Goal: Information Seeking & Learning: Learn about a topic

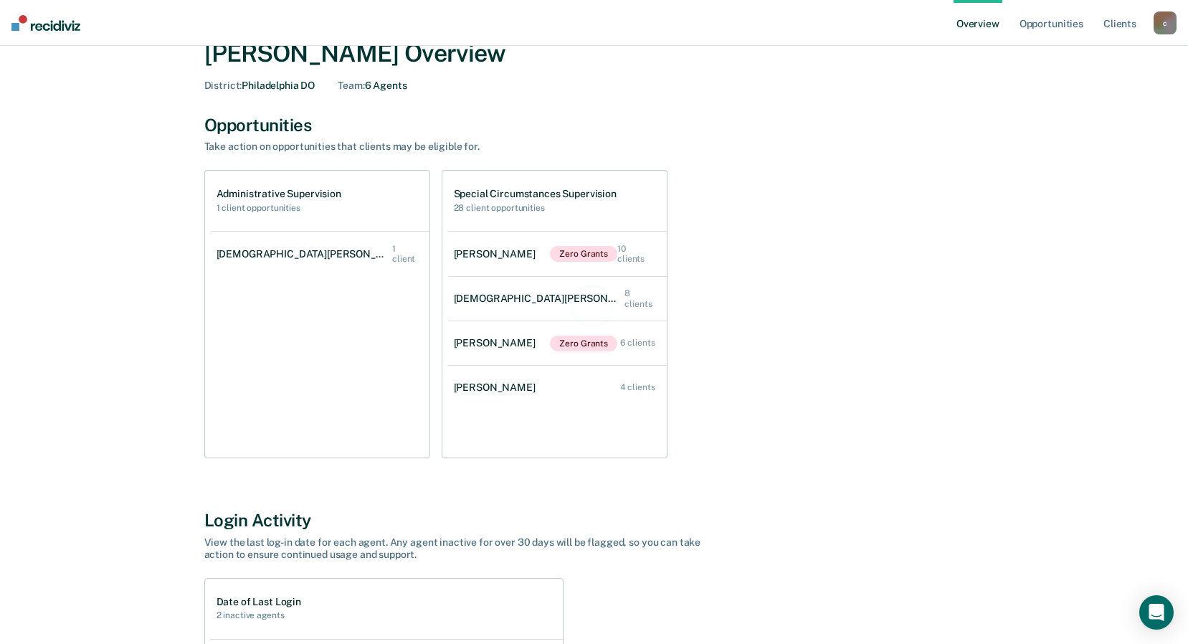
scroll to position [72, 0]
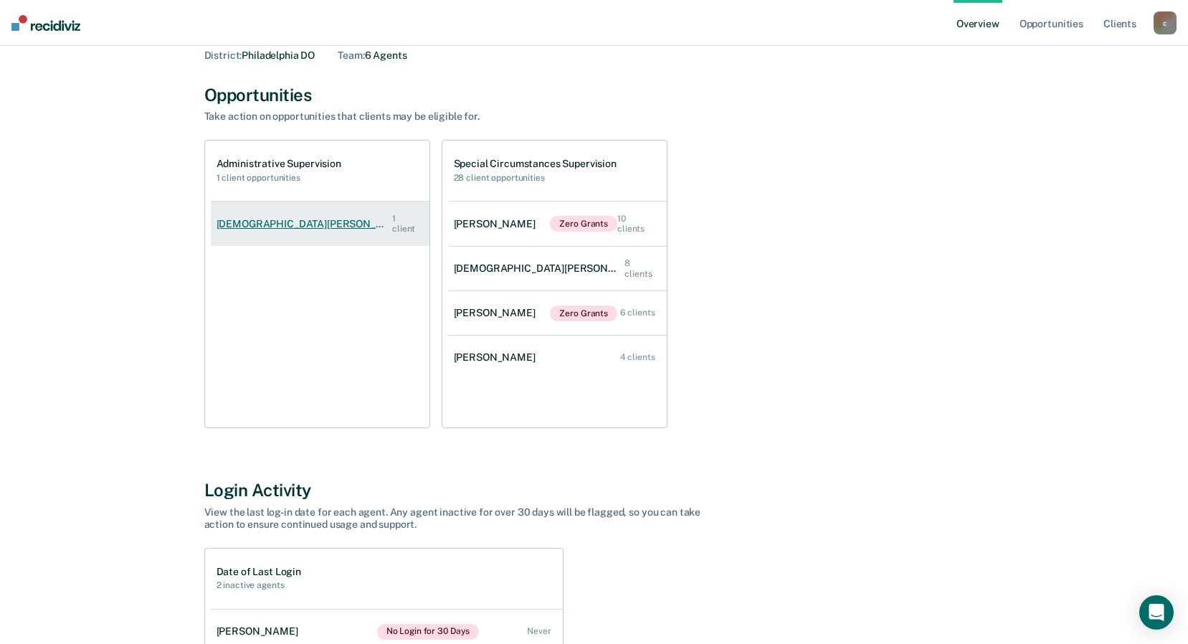
click at [346, 219] on link "[DEMOGRAPHIC_DATA][PERSON_NAME] 1 client" at bounding box center [320, 223] width 219 height 49
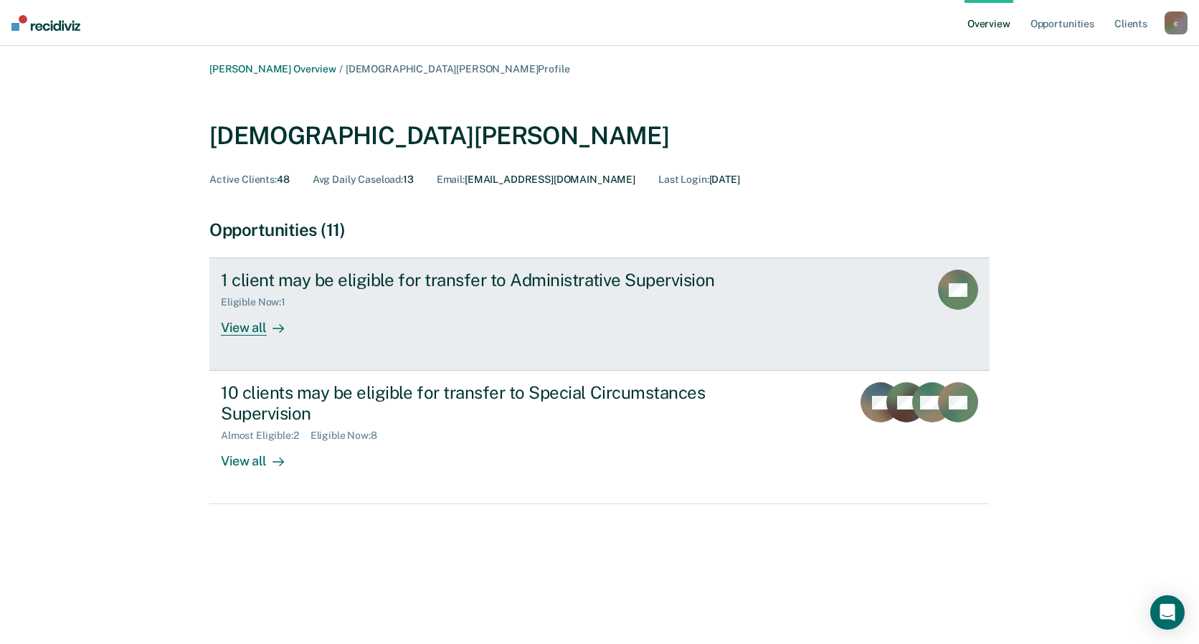
click at [251, 324] on div "View all" at bounding box center [261, 322] width 80 height 28
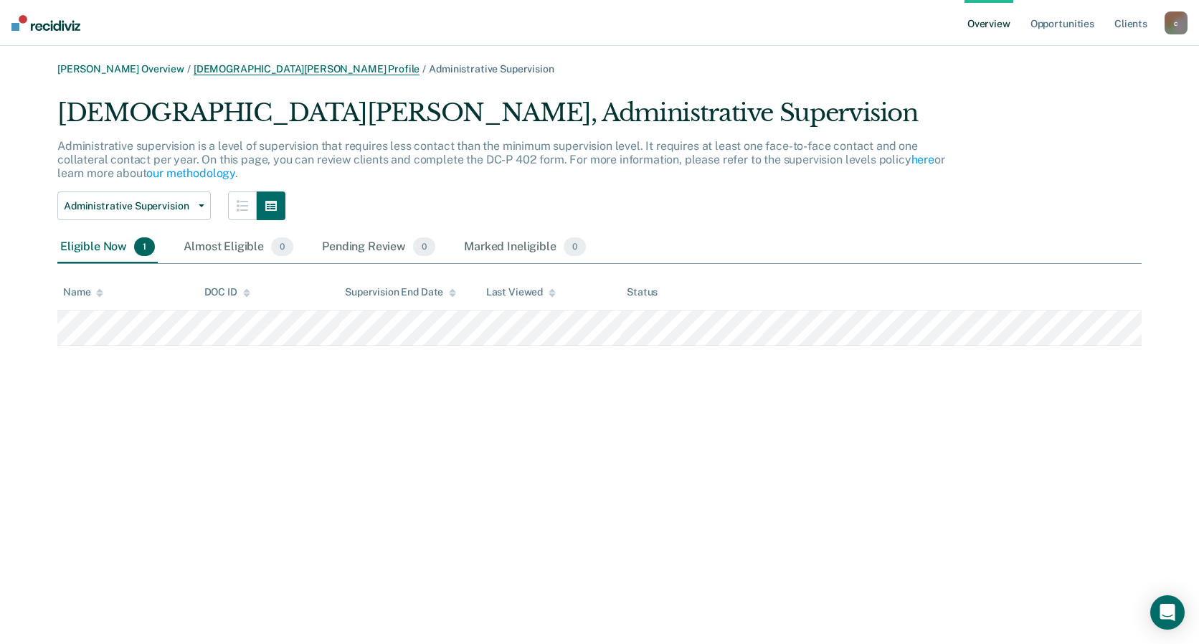
click at [311, 68] on link "[DEMOGRAPHIC_DATA][PERSON_NAME] Profile" at bounding box center [307, 69] width 227 height 12
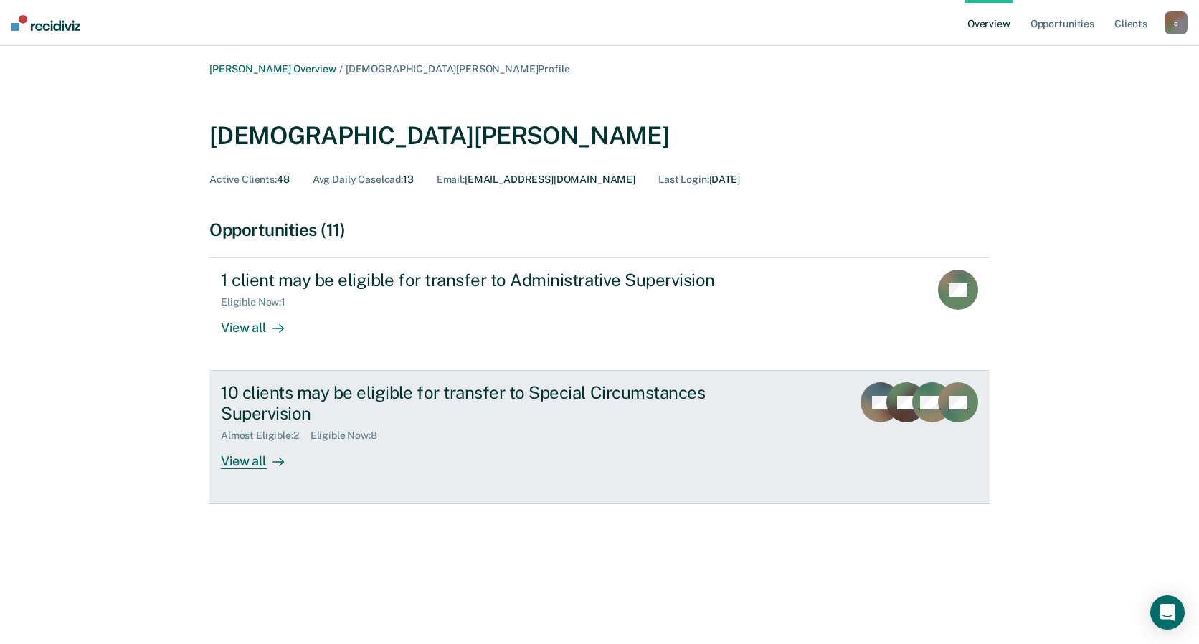
click at [442, 442] on div "10 clients may be eligible for transfer to Special Circumstances Supervision Al…" at bounding box center [490, 425] width 538 height 87
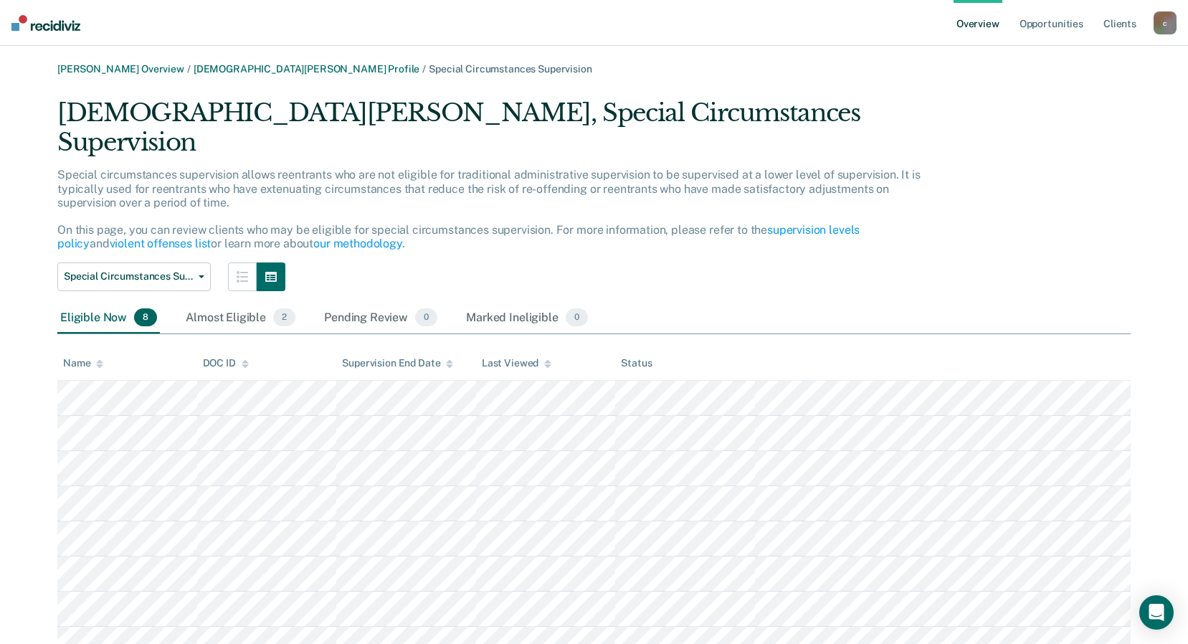
scroll to position [34, 0]
